Goal: Navigation & Orientation: Find specific page/section

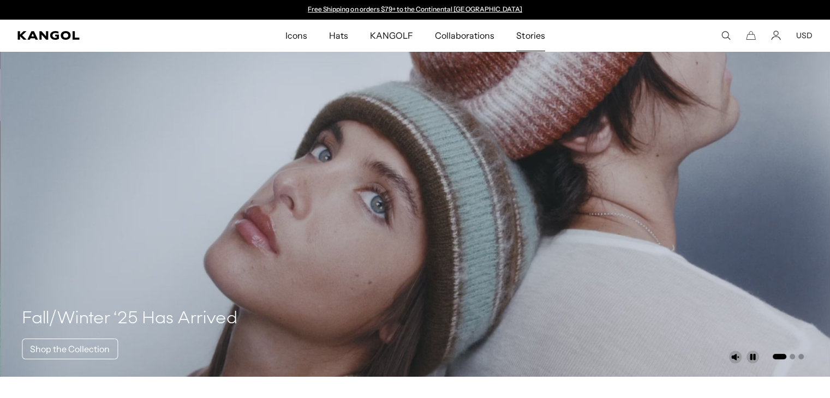
click at [525, 34] on span "Stories" at bounding box center [530, 36] width 28 height 32
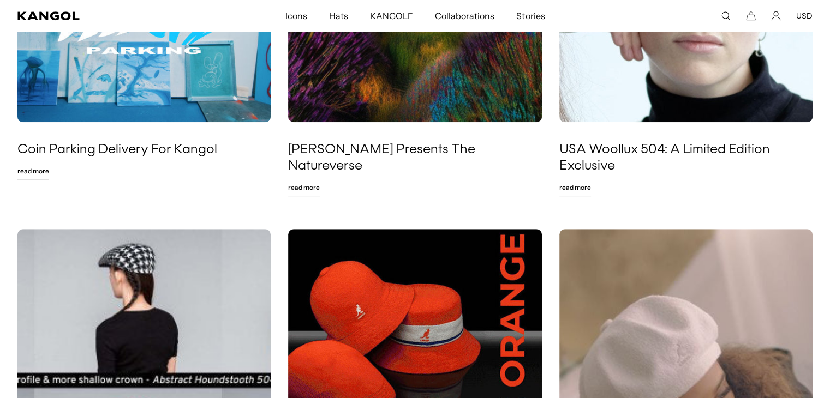
scroll to position [655, 0]
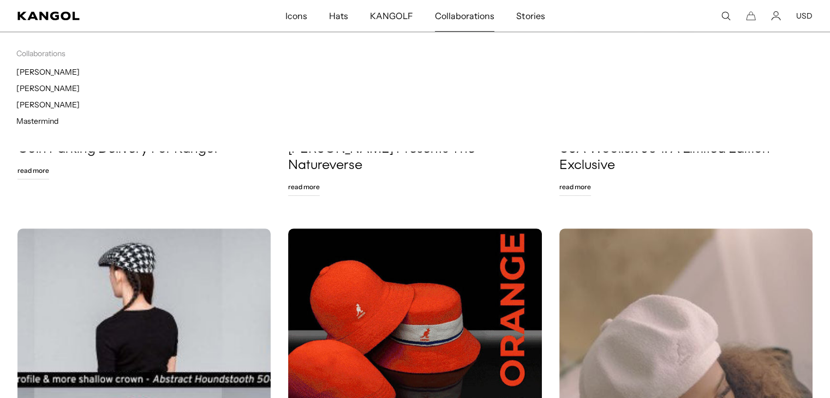
click at [473, 19] on span "Collaborations" at bounding box center [464, 16] width 59 height 32
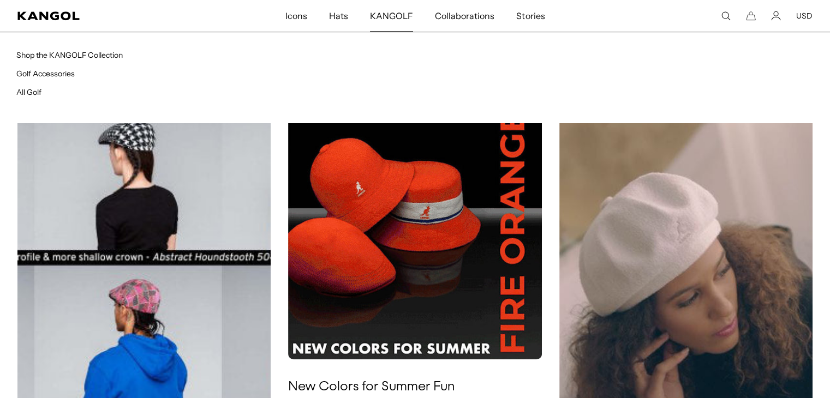
click at [400, 23] on span "KANGOLF" at bounding box center [391, 16] width 43 height 32
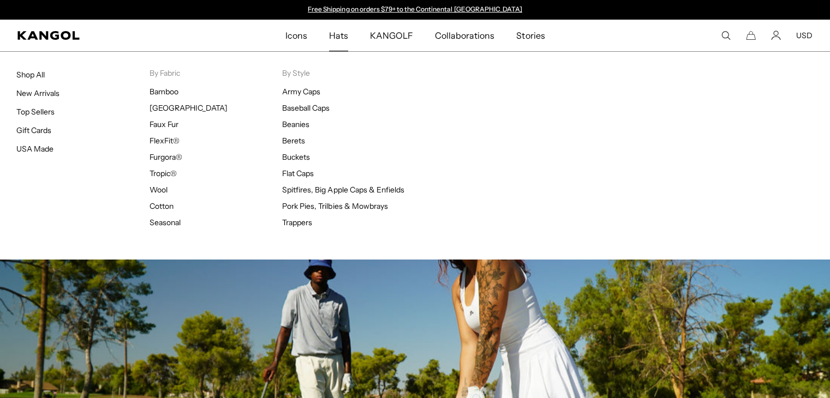
click at [347, 38] on span "Hats" at bounding box center [338, 36] width 19 height 32
